Goal: Transaction & Acquisition: Purchase product/service

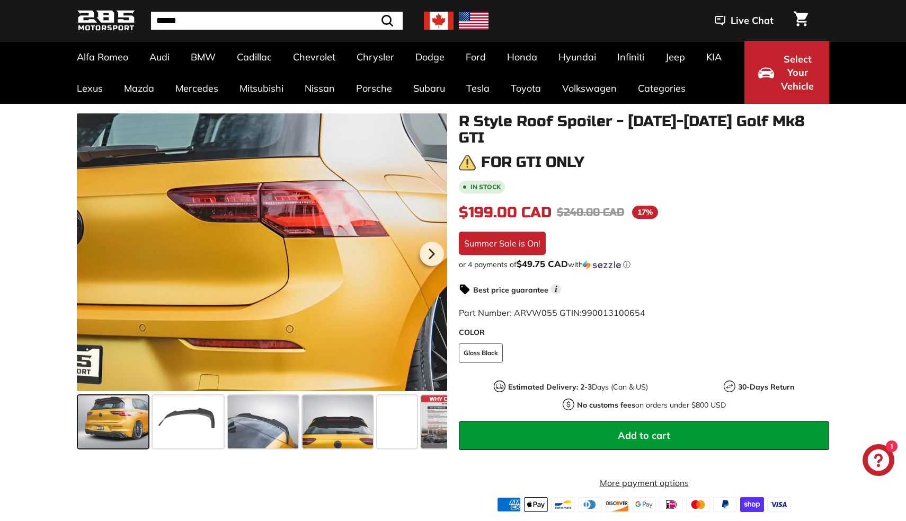
scroll to position [76, 0]
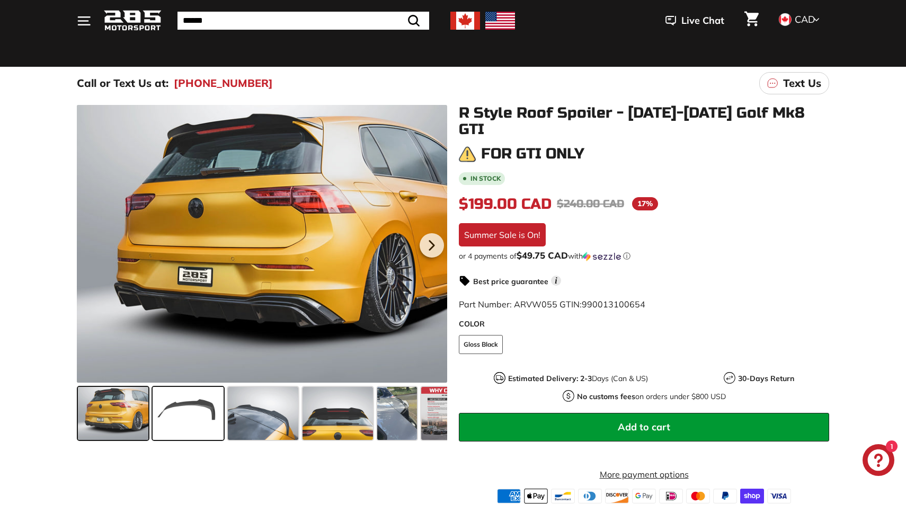
click at [183, 416] on span at bounding box center [188, 413] width 70 height 53
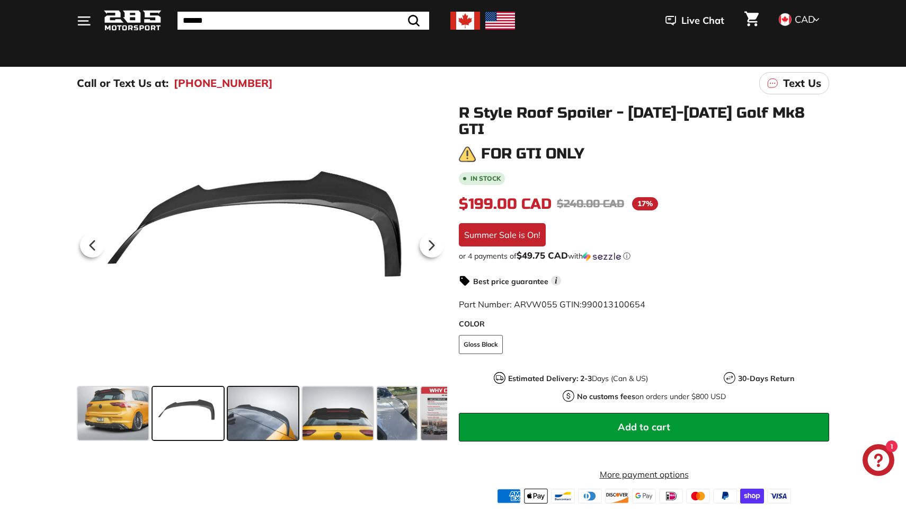
click at [257, 418] on span at bounding box center [263, 413] width 70 height 53
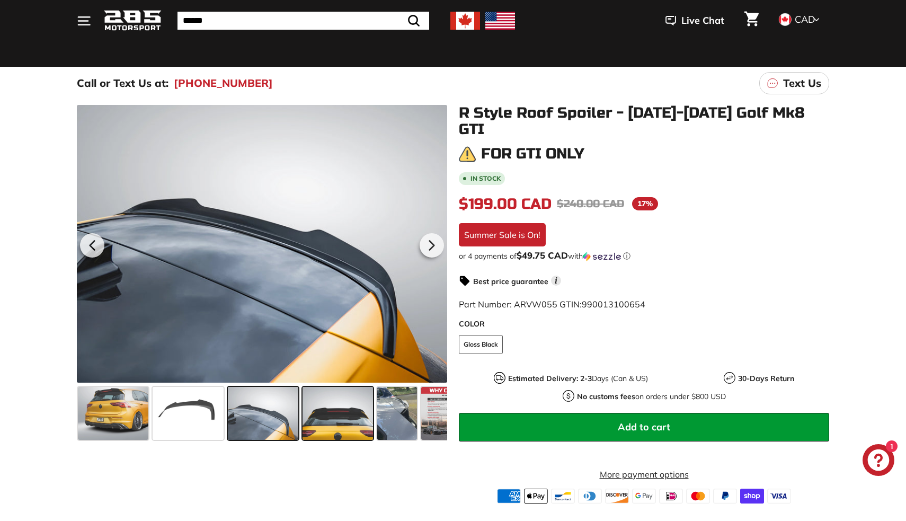
click at [333, 417] on span at bounding box center [338, 413] width 70 height 53
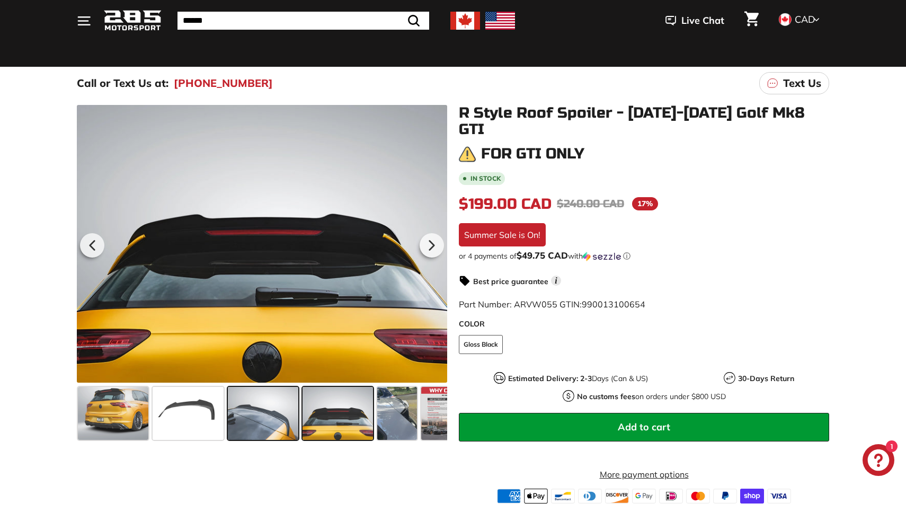
click at [278, 429] on span at bounding box center [263, 413] width 70 height 53
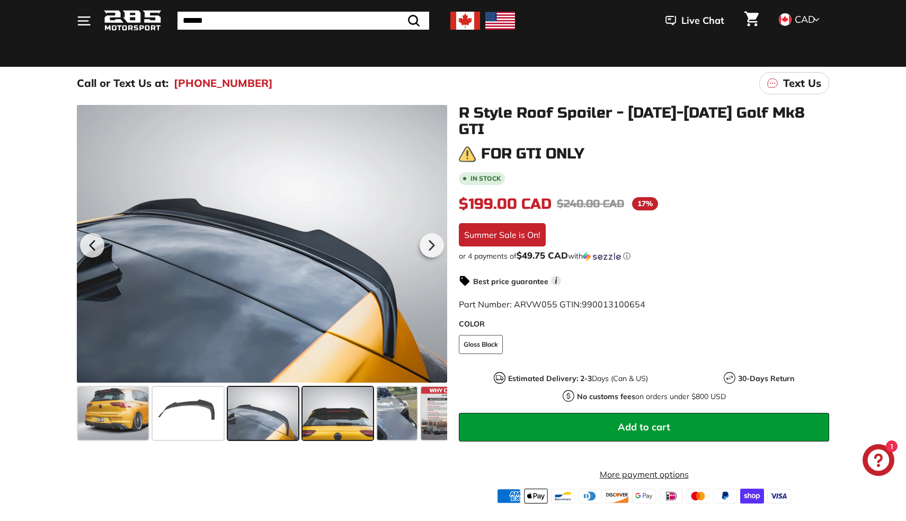
scroll to position [0, 3]
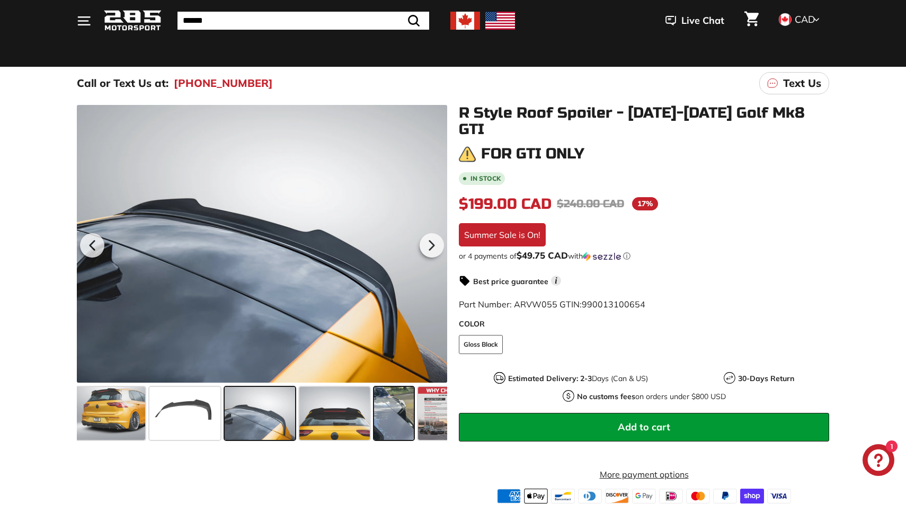
click at [377, 415] on span at bounding box center [394, 413] width 40 height 53
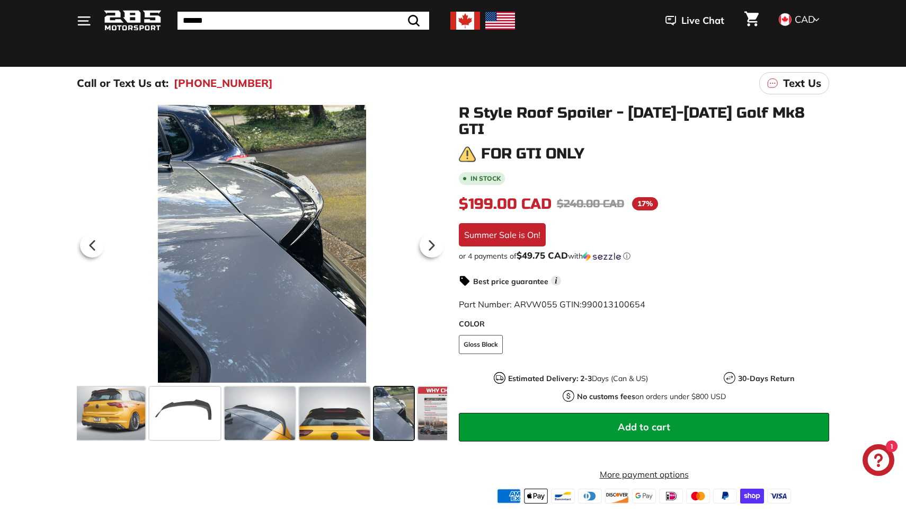
click at [397, 413] on span at bounding box center [394, 413] width 40 height 53
click at [401, 416] on span at bounding box center [394, 413] width 40 height 53
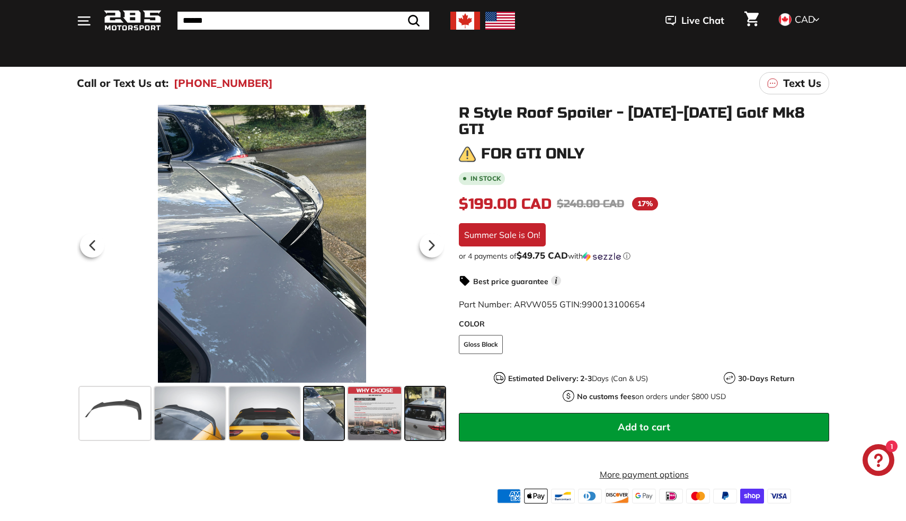
scroll to position [0, 73]
click at [433, 416] on span at bounding box center [425, 413] width 40 height 53
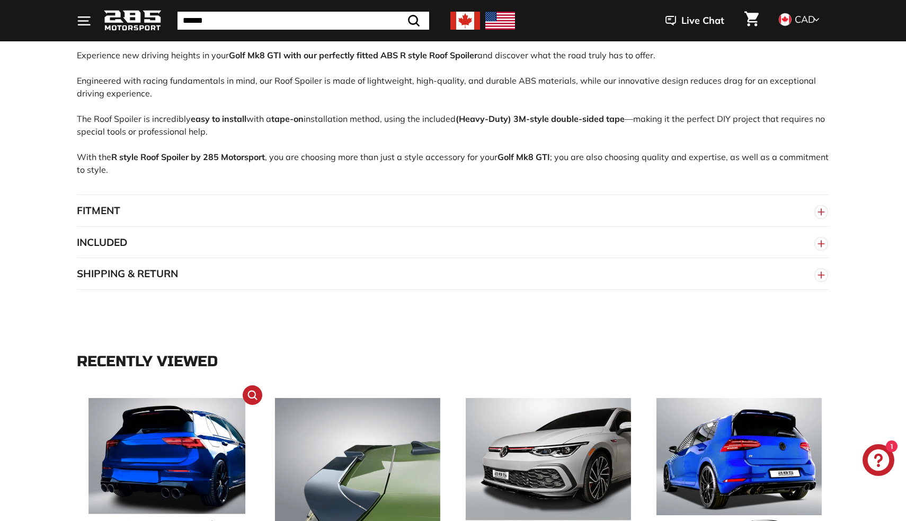
scroll to position [431, 0]
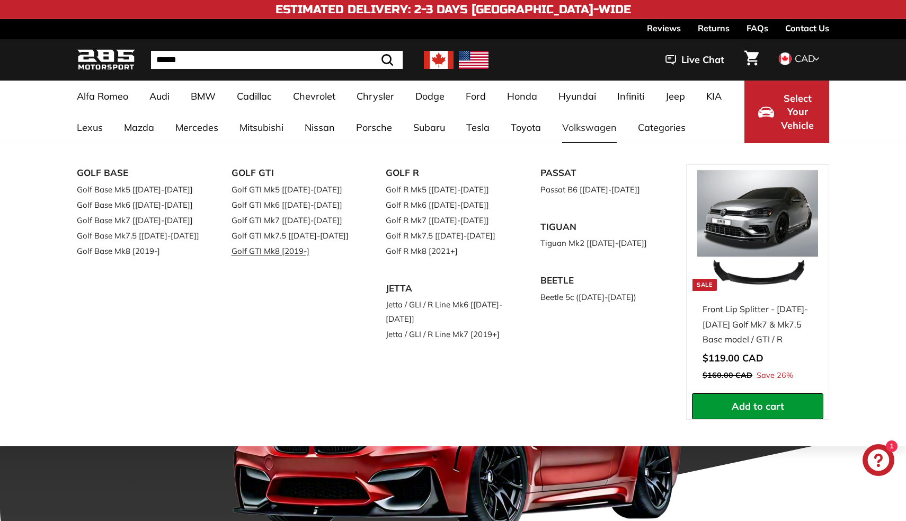
click at [289, 249] on link "Golf GTI Mk8 [2019-]" at bounding box center [294, 250] width 125 height 15
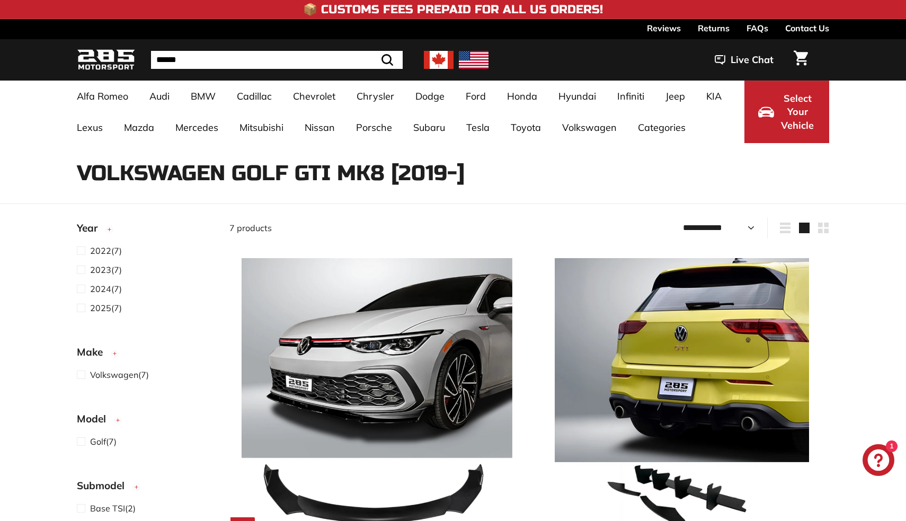
select select "**********"
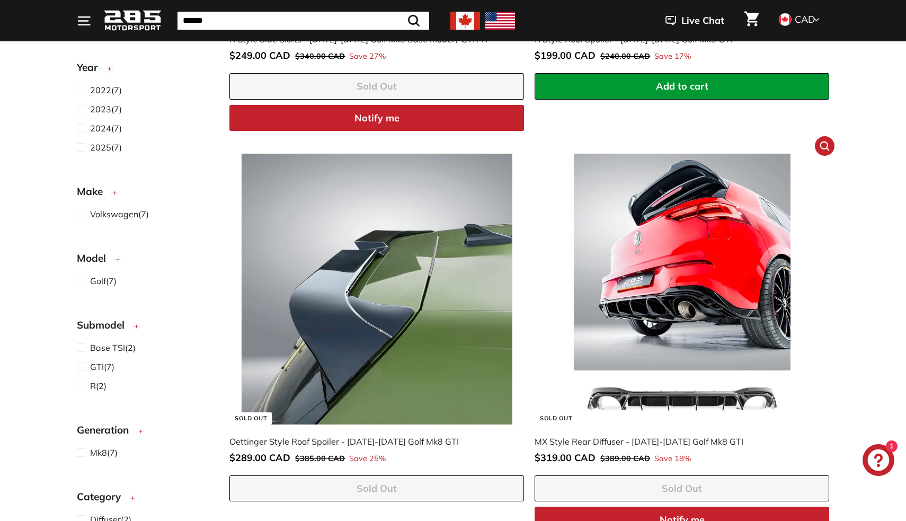
scroll to position [995, 0]
